Goal: Transaction & Acquisition: Book appointment/travel/reservation

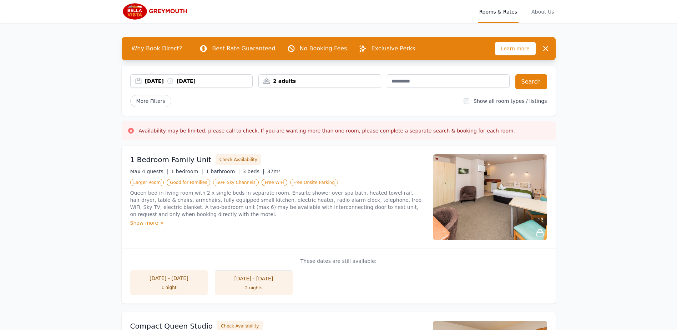
click at [163, 80] on div "14 Oct 2025 15 Oct 2025" at bounding box center [199, 80] width 108 height 7
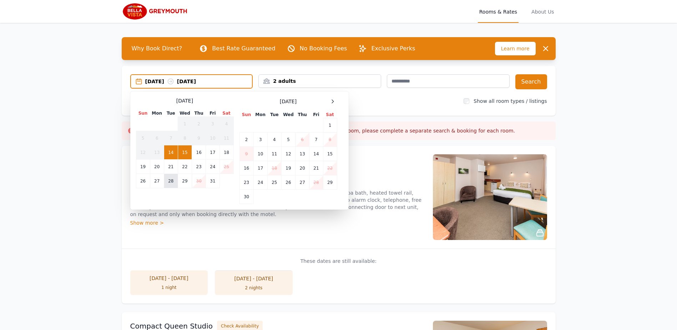
click at [171, 182] on td "28" at bounding box center [171, 181] width 14 height 14
click at [196, 179] on td "30" at bounding box center [199, 181] width 14 height 14
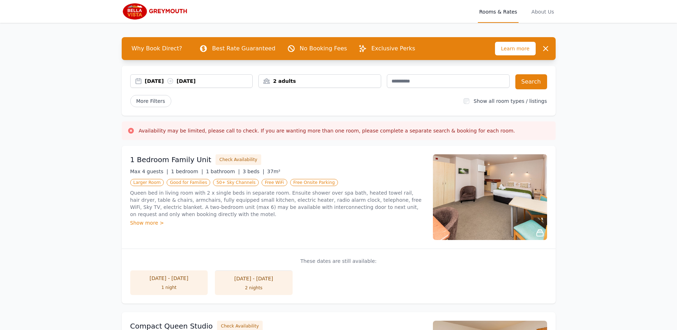
click at [353, 80] on div "2 adults" at bounding box center [320, 80] width 122 height 7
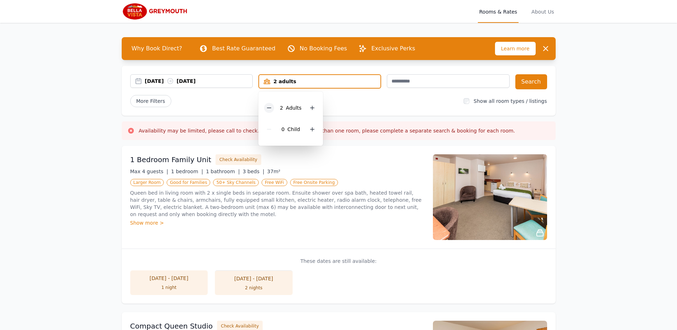
click at [271, 109] on icon at bounding box center [269, 108] width 6 height 6
click at [532, 80] on button "Search" at bounding box center [532, 81] width 32 height 15
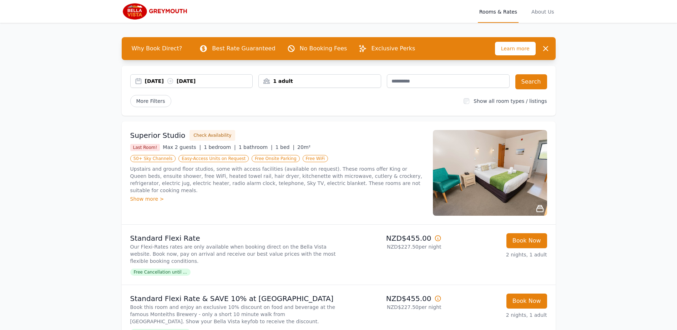
click at [175, 137] on h3 "Superior Studio" at bounding box center [157, 135] width 55 height 10
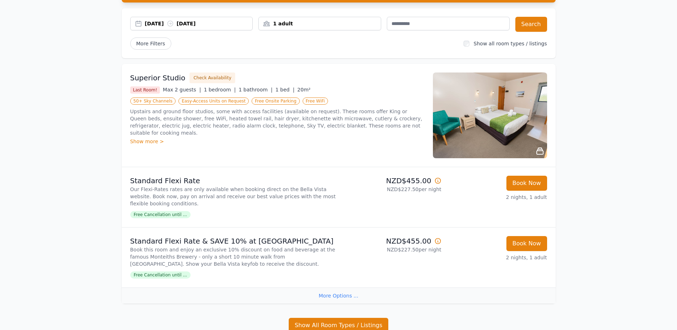
scroll to position [71, 0]
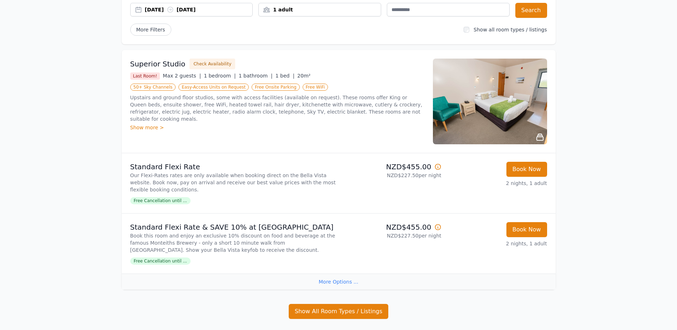
click at [303, 86] on span "Free WiFi" at bounding box center [316, 87] width 26 height 7
click at [176, 59] on div "Superior Studio Check Availability" at bounding box center [277, 64] width 294 height 11
click at [173, 60] on h3 "Superior Studio" at bounding box center [157, 64] width 55 height 10
click at [152, 65] on h3 "Superior Studio" at bounding box center [157, 64] width 55 height 10
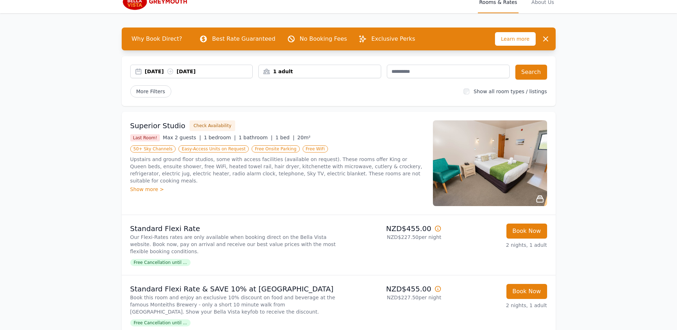
scroll to position [0, 0]
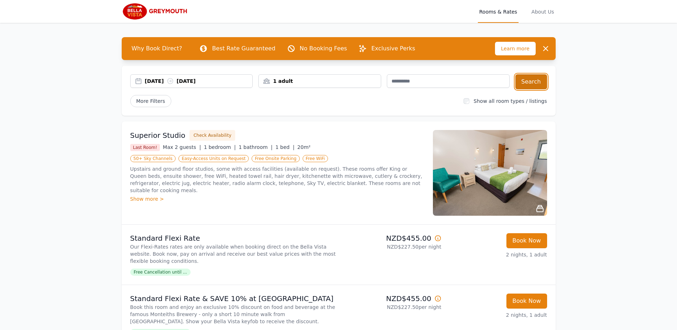
click at [535, 85] on button "Search" at bounding box center [532, 81] width 32 height 15
click at [201, 136] on button "Check Availability" at bounding box center [213, 135] width 46 height 11
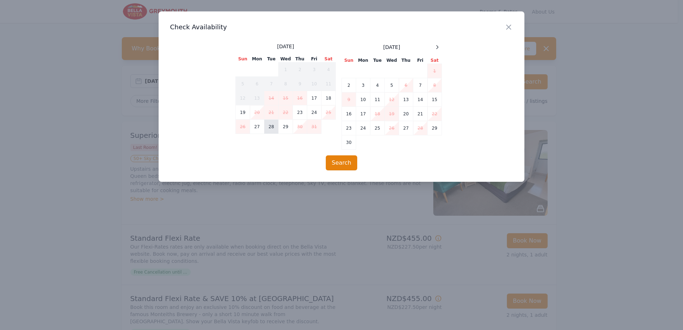
click at [271, 128] on td "28" at bounding box center [271, 127] width 14 height 14
click at [297, 127] on td "30" at bounding box center [300, 127] width 14 height 14
click at [343, 164] on button "Search" at bounding box center [342, 162] width 32 height 15
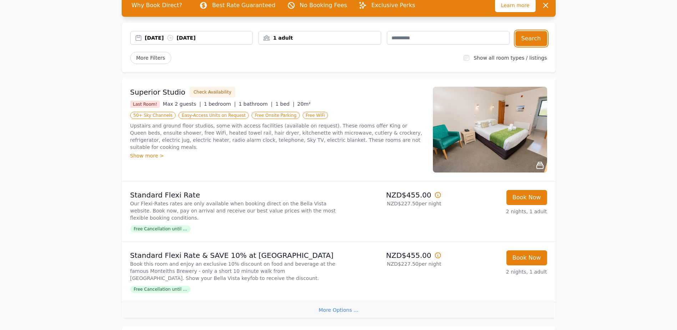
scroll to position [36, 0]
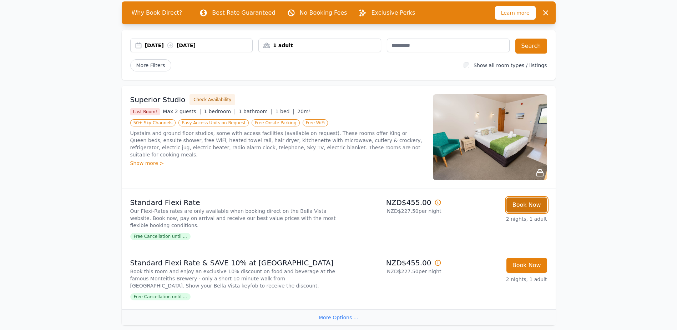
click at [529, 206] on button "Book Now" at bounding box center [527, 204] width 41 height 15
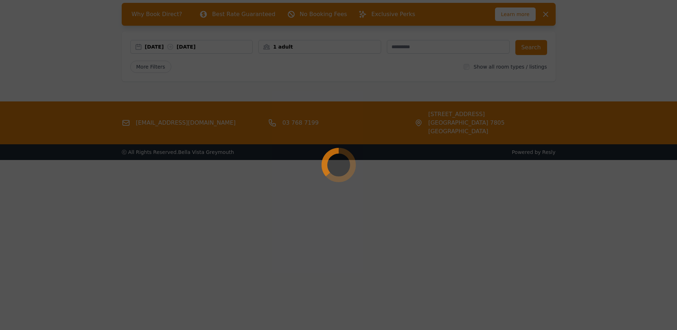
scroll to position [34, 0]
select select "**"
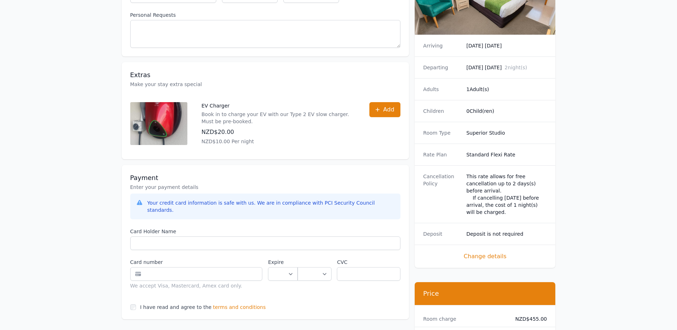
scroll to position [250, 0]
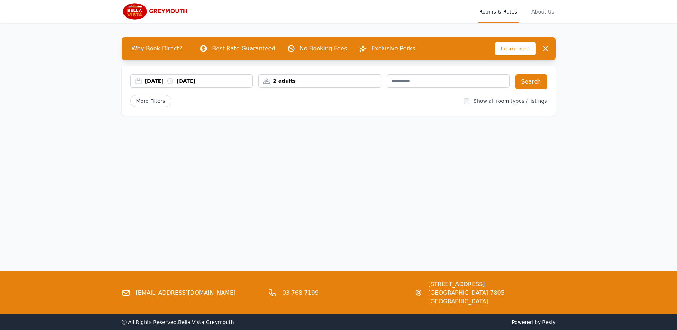
click at [157, 80] on div "[DATE] [DATE]" at bounding box center [199, 80] width 108 height 7
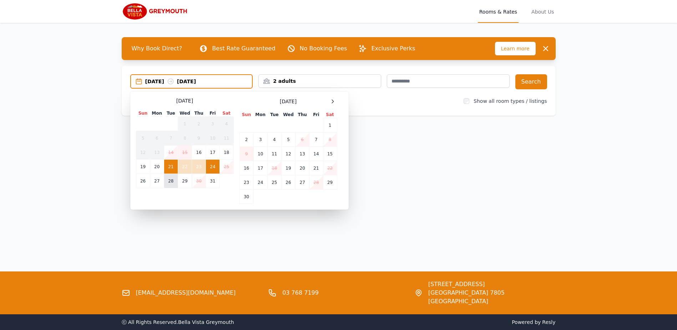
click at [175, 179] on td "28" at bounding box center [171, 181] width 14 height 14
click at [196, 180] on td "30" at bounding box center [199, 181] width 14 height 14
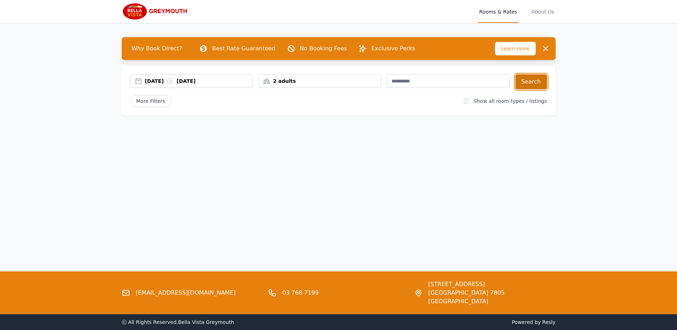
click at [535, 81] on button "Search" at bounding box center [532, 81] width 32 height 15
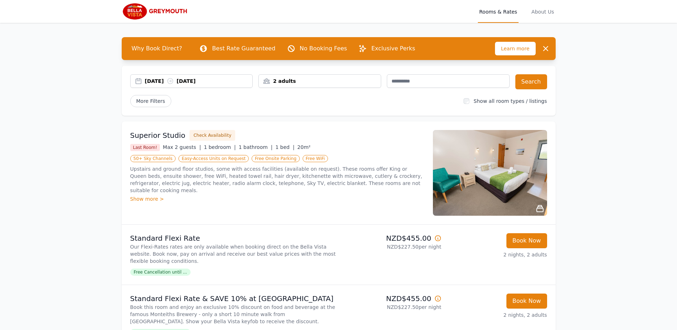
click at [463, 184] on img at bounding box center [490, 173] width 114 height 86
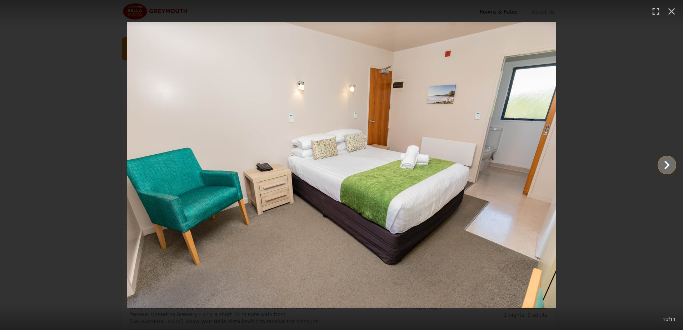
click at [671, 165] on icon "Show slide 2 of 11" at bounding box center [666, 164] width 17 height 17
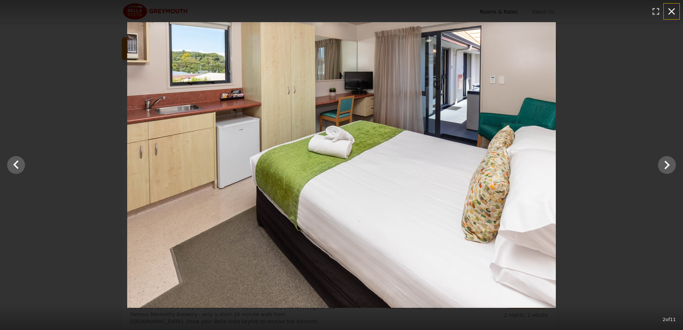
click at [668, 12] on icon "button" at bounding box center [671, 11] width 11 height 11
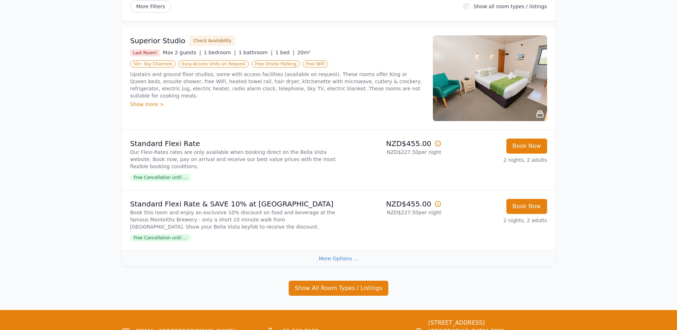
scroll to position [107, 0]
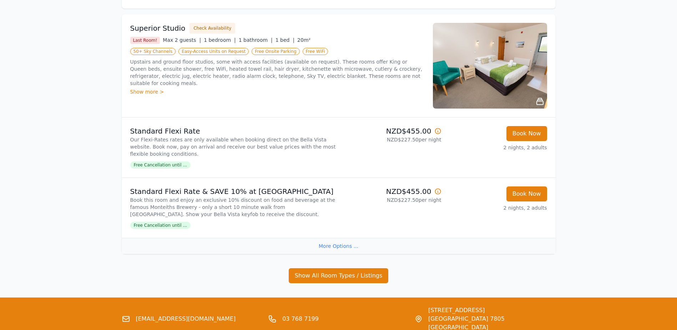
click at [348, 243] on div "More Options ..." at bounding box center [339, 246] width 434 height 16
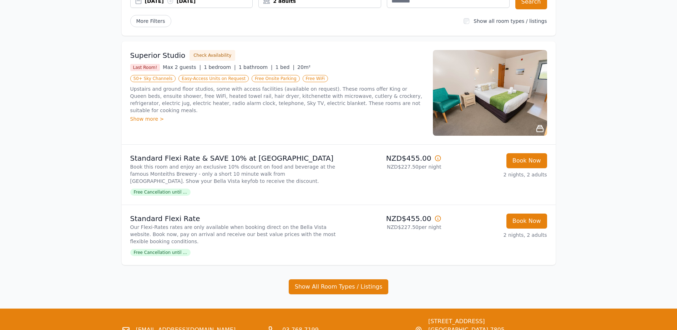
scroll to position [36, 0]
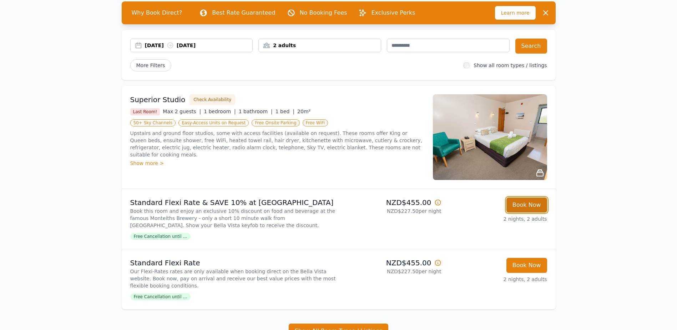
click at [524, 205] on button "Book Now" at bounding box center [527, 204] width 41 height 15
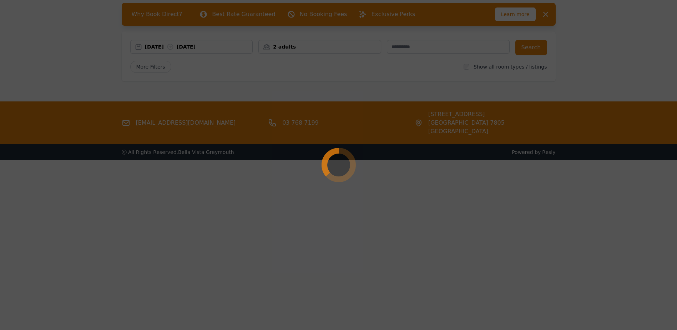
select select "**"
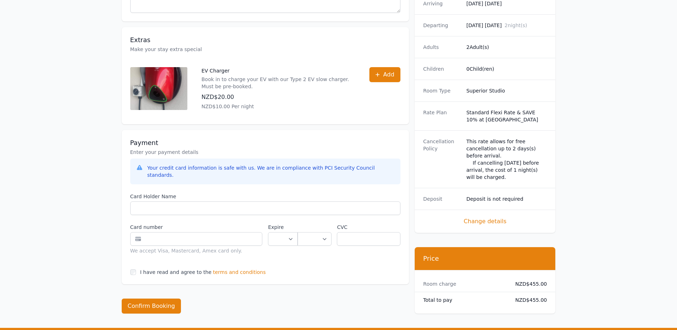
scroll to position [250, 0]
